Goal: Transaction & Acquisition: Purchase product/service

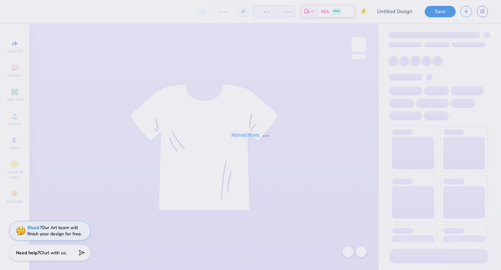
type input "sas design 3 [PERSON_NAME]"
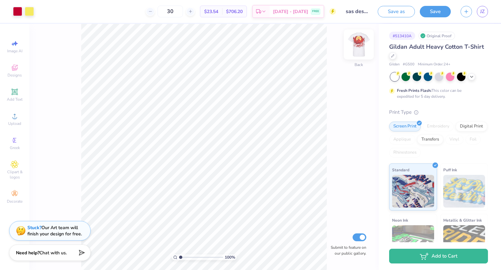
click at [355, 46] on img at bounding box center [359, 44] width 26 height 26
click at [468, 75] on div at bounding box center [440, 76] width 98 height 8
click at [471, 77] on icon at bounding box center [471, 75] width 5 height 5
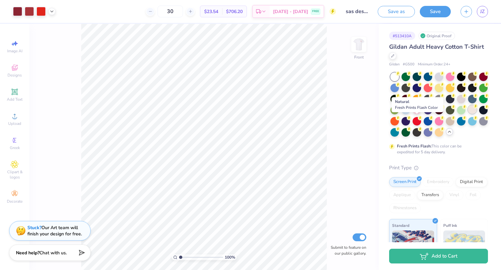
click at [468, 114] on div at bounding box center [472, 109] width 8 height 8
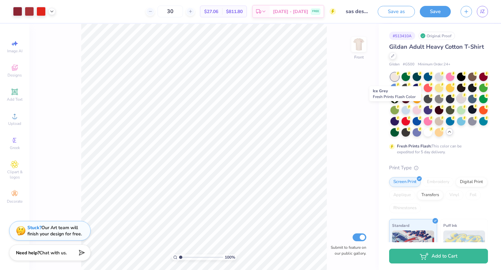
click at [457, 103] on div at bounding box center [461, 98] width 8 height 8
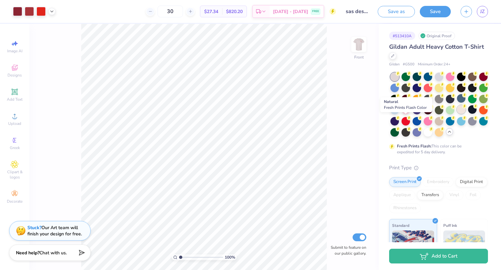
click at [457, 114] on div at bounding box center [461, 109] width 8 height 8
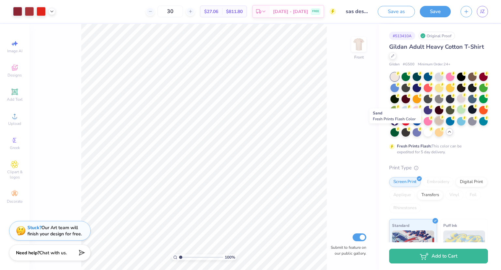
click at [435, 125] on div at bounding box center [439, 120] width 8 height 8
click at [457, 114] on div at bounding box center [461, 109] width 8 height 8
click at [352, 40] on img at bounding box center [359, 44] width 26 height 26
click at [355, 42] on img at bounding box center [359, 44] width 13 height 13
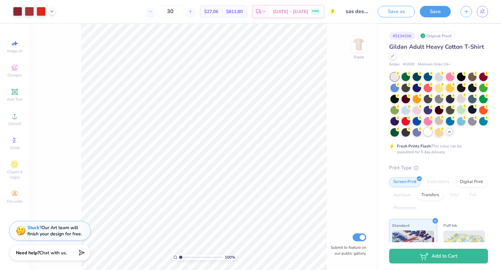
click at [424, 136] on div at bounding box center [428, 131] width 8 height 8
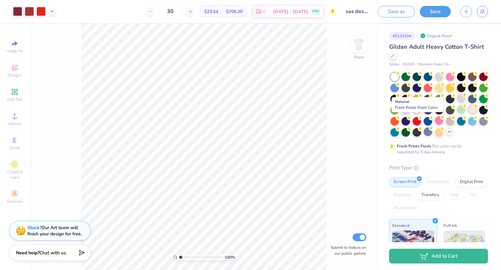
click at [468, 114] on div at bounding box center [472, 109] width 8 height 8
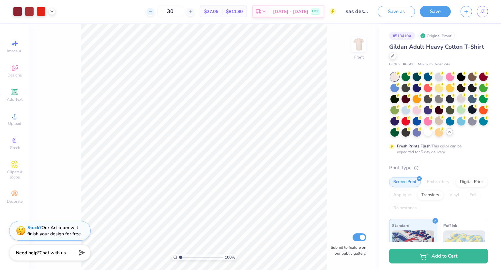
click at [153, 11] on icon at bounding box center [150, 11] width 5 height 5
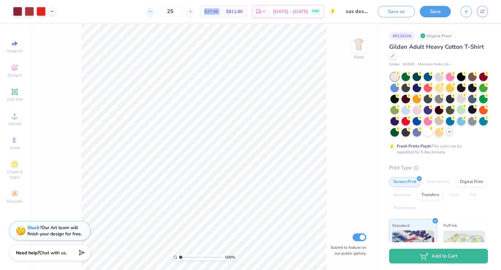
click at [153, 11] on icon at bounding box center [150, 11] width 5 height 5
click at [161, 11] on div "23 $27.06 Per Item $811.80 Total Est. Delivery [DATE] - [DATE] FREE" at bounding box center [198, 11] width 276 height 23
click at [424, 136] on div at bounding box center [428, 131] width 8 height 8
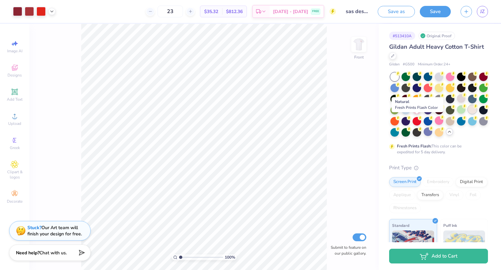
click at [468, 114] on div at bounding box center [472, 109] width 8 height 8
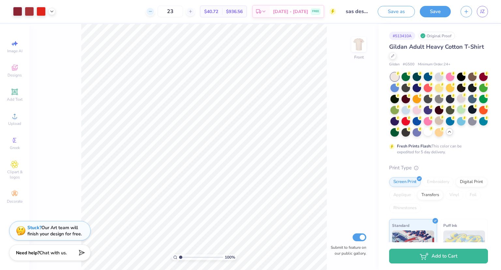
click at [153, 12] on icon at bounding box center [150, 11] width 5 height 5
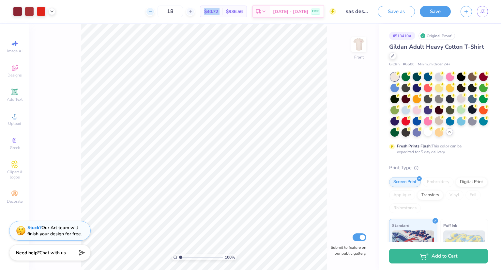
click at [153, 12] on icon at bounding box center [150, 11] width 5 height 5
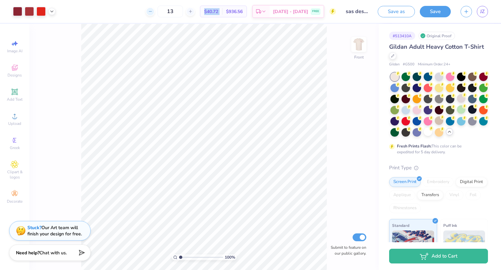
click at [153, 12] on icon at bounding box center [150, 11] width 5 height 5
type input "12"
click at [160, 12] on div "12" at bounding box center [170, 12] width 49 height 12
